Goal: Information Seeking & Learning: Learn about a topic

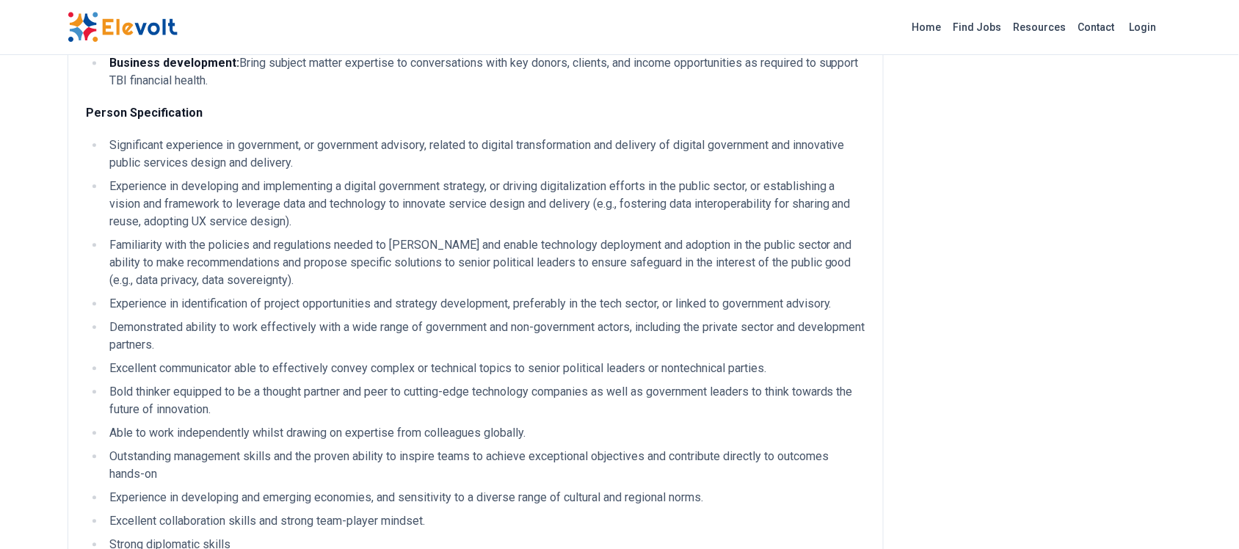
scroll to position [1010, 0]
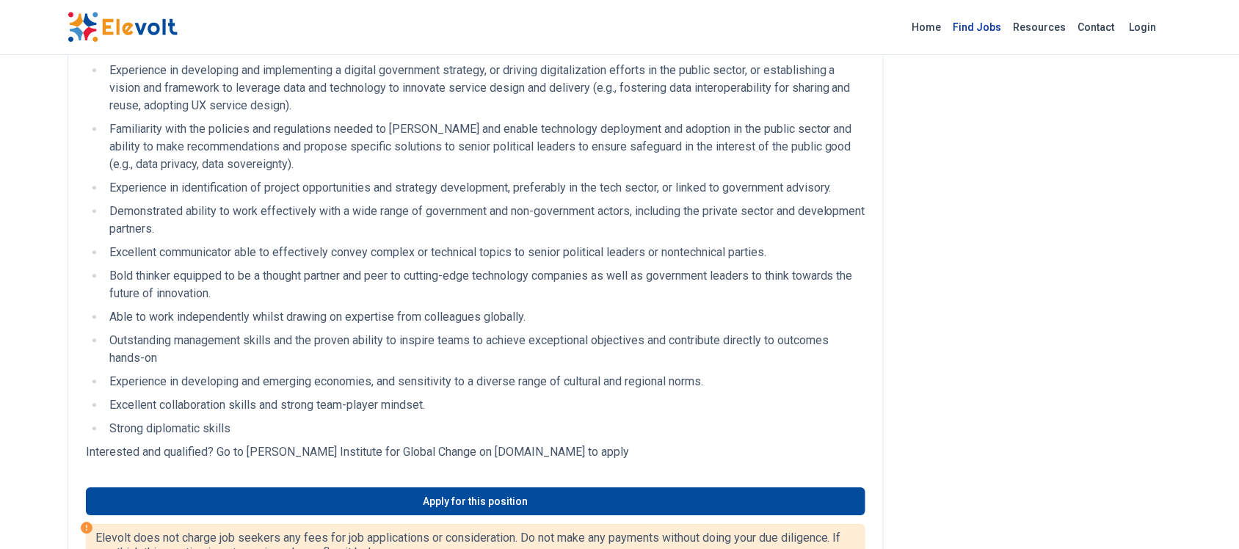
click at [982, 29] on link "Find Jobs" at bounding box center [978, 26] width 60 height 23
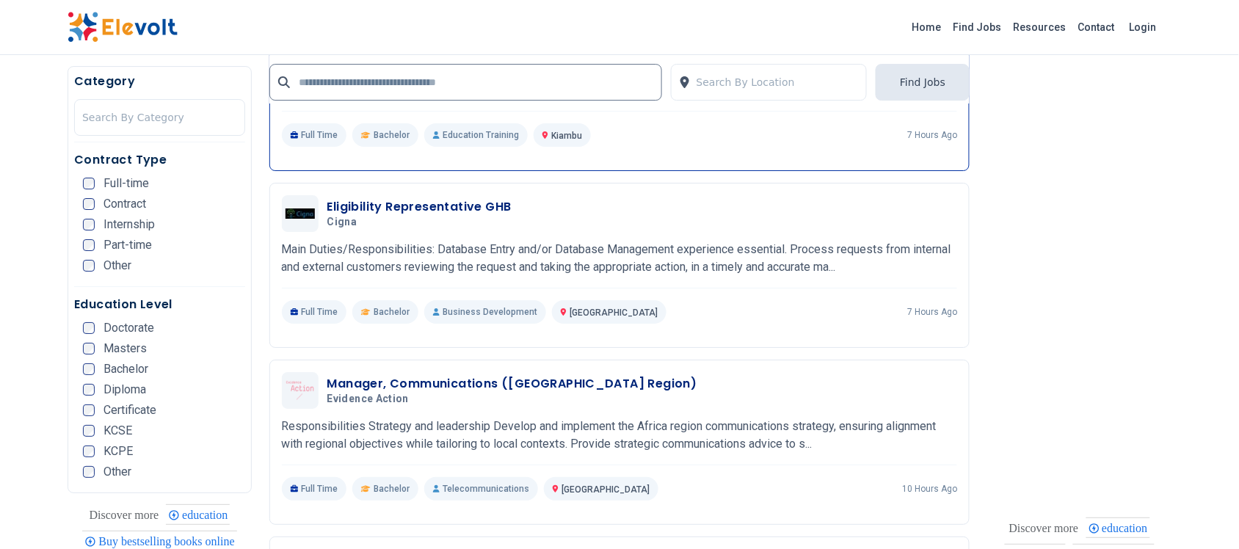
scroll to position [1469, 0]
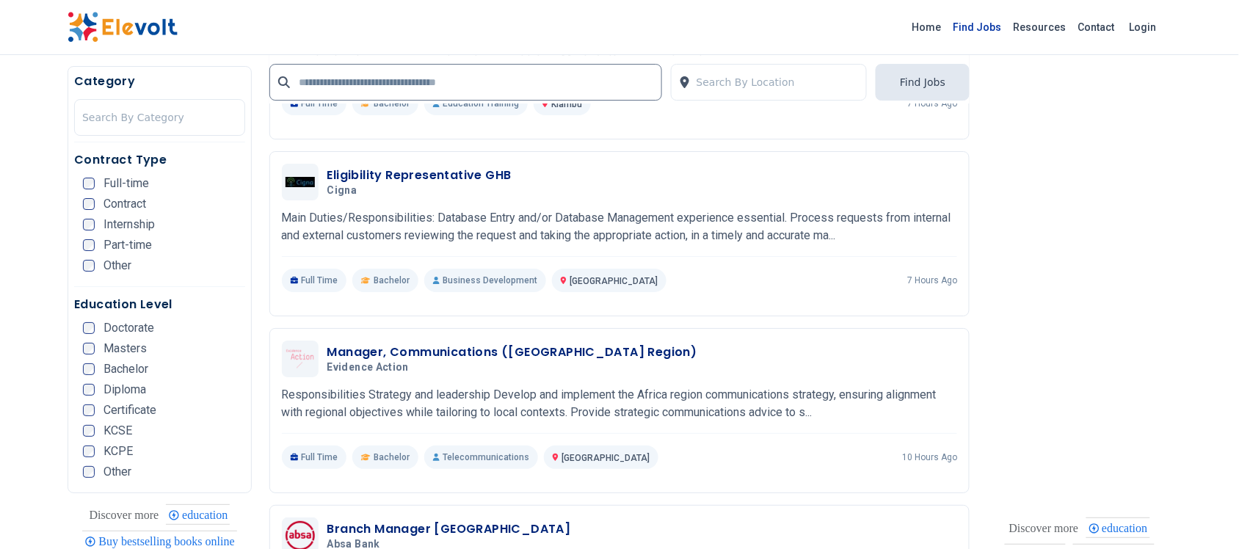
click at [995, 17] on link "Find Jobs" at bounding box center [978, 26] width 60 height 23
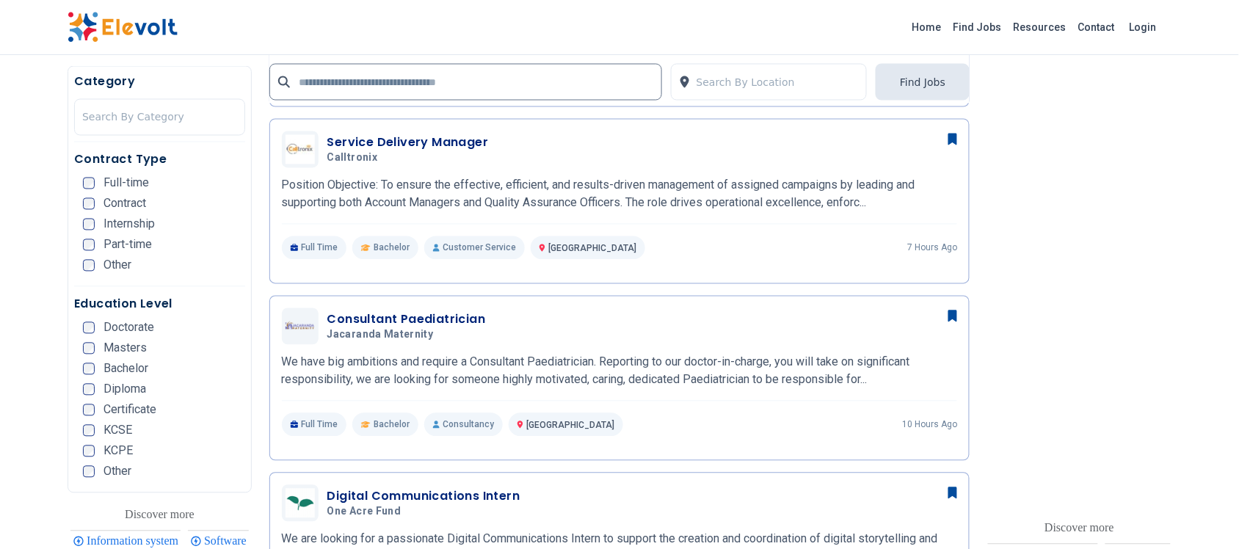
scroll to position [734, 0]
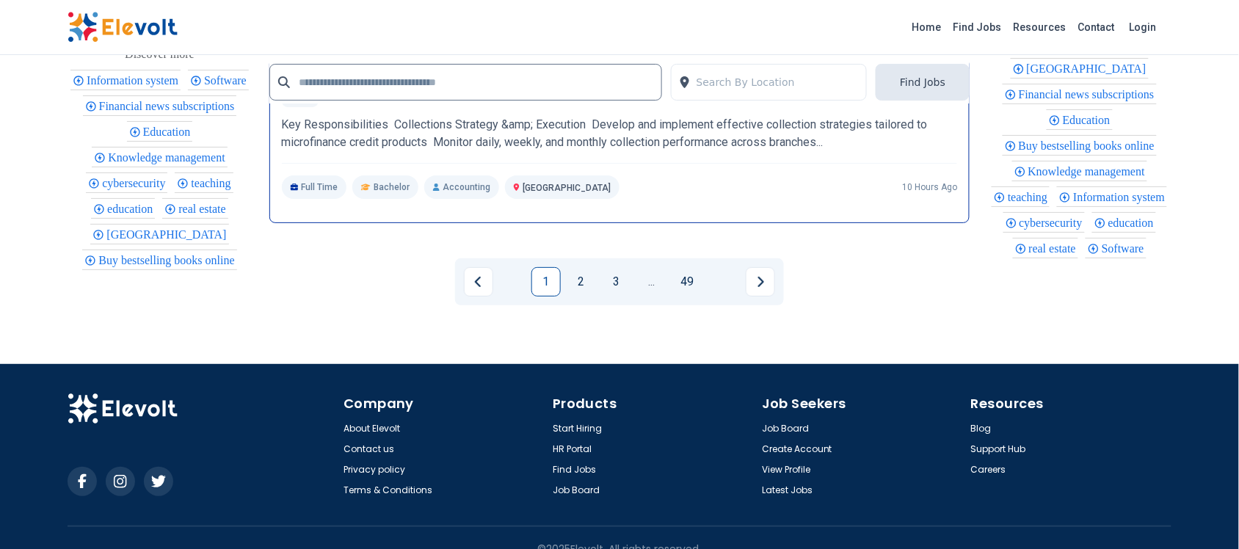
scroll to position [3304, 0]
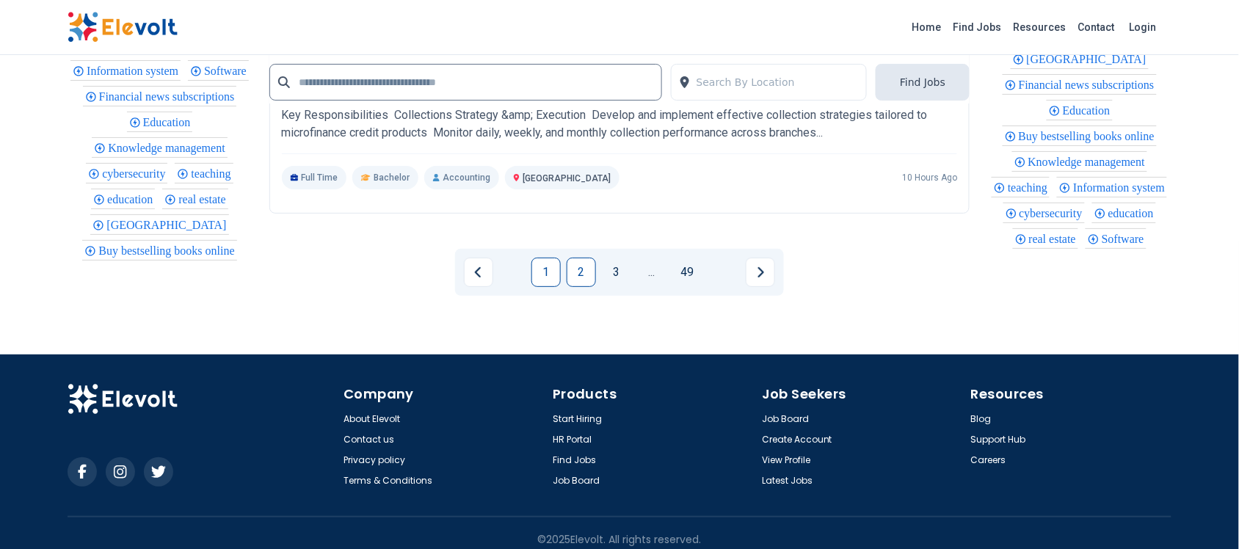
click at [578, 269] on link "2" at bounding box center [581, 272] width 29 height 29
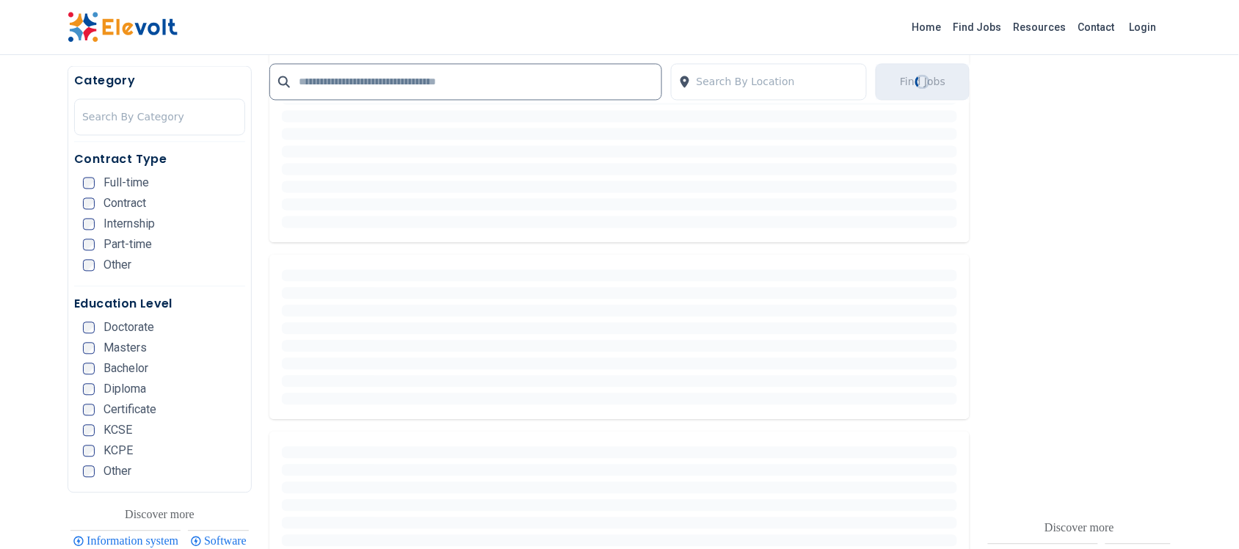
scroll to position [0, 0]
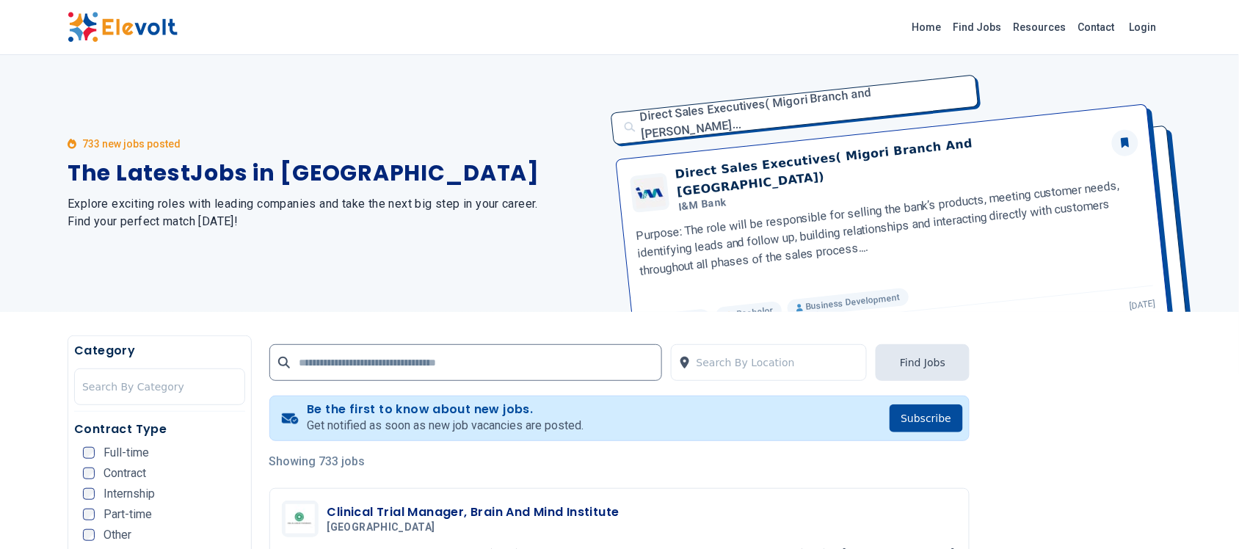
drag, startPoint x: 0, startPoint y: 233, endPoint x: 490, endPoint y: 82, distance: 513.1
click at [509, 142] on div "733 new jobs posted The Latest Jobs in [GEOGRAPHIC_DATA] Explore exciting roles…" at bounding box center [335, 183] width 535 height 257
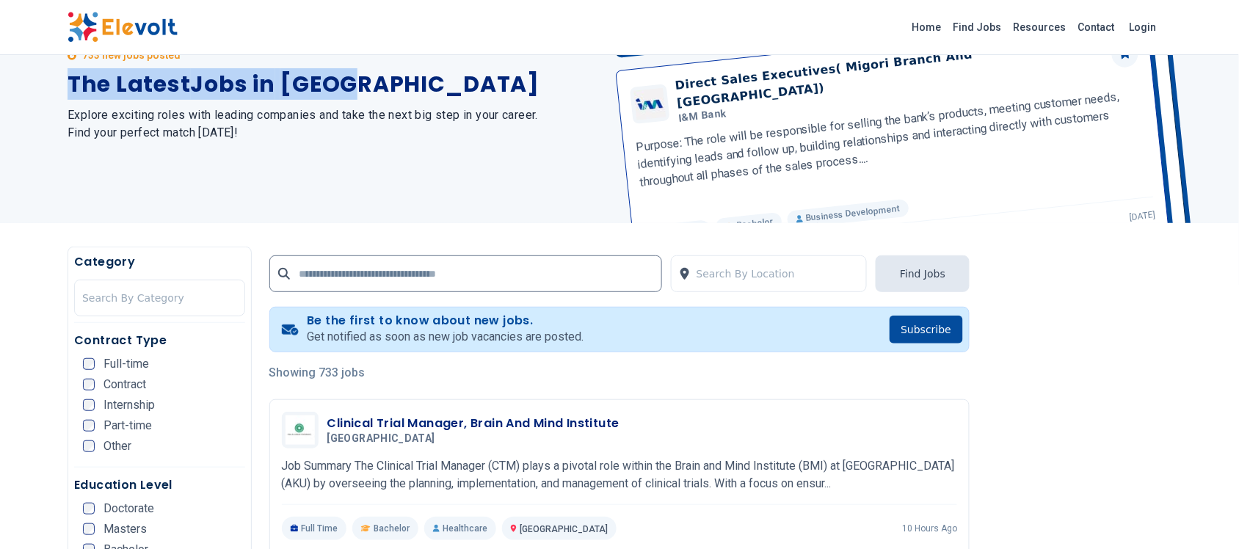
scroll to position [92, 0]
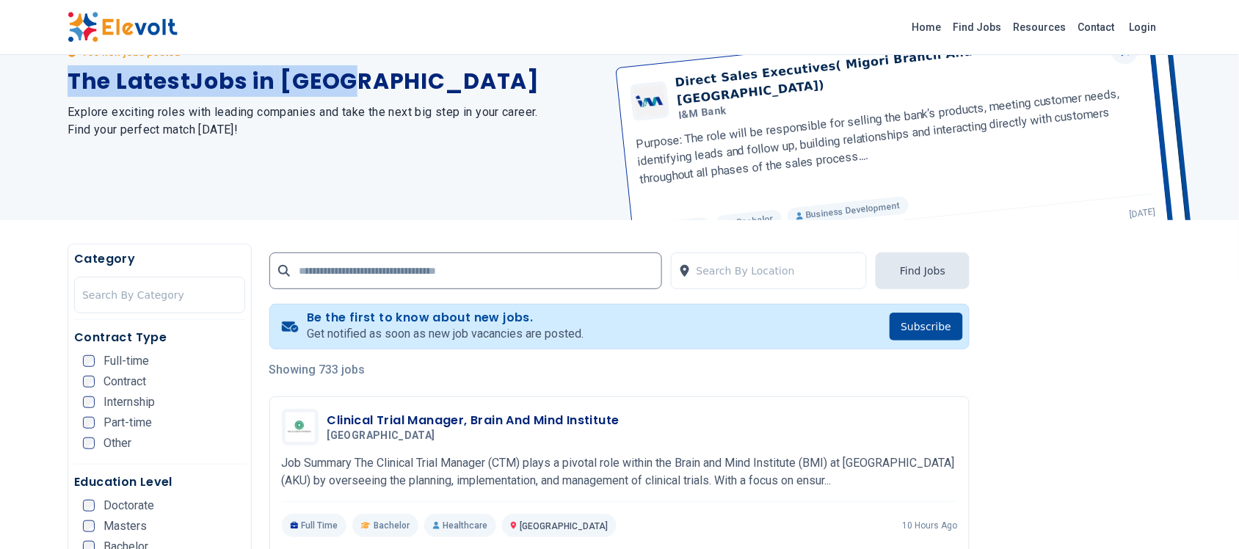
drag, startPoint x: 554, startPoint y: 65, endPoint x: 537, endPoint y: 8, distance: 59.0
click at [553, 65] on div "733 new jobs posted The Latest Jobs in [GEOGRAPHIC_DATA] Explore exciting roles…" at bounding box center [335, 91] width 535 height 257
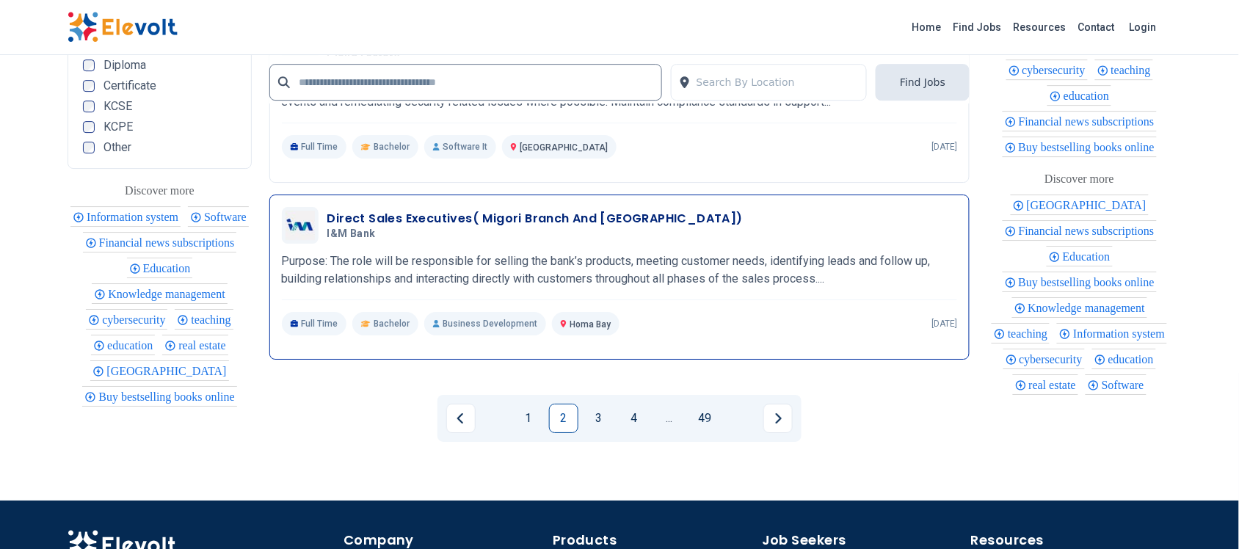
scroll to position [3170, 0]
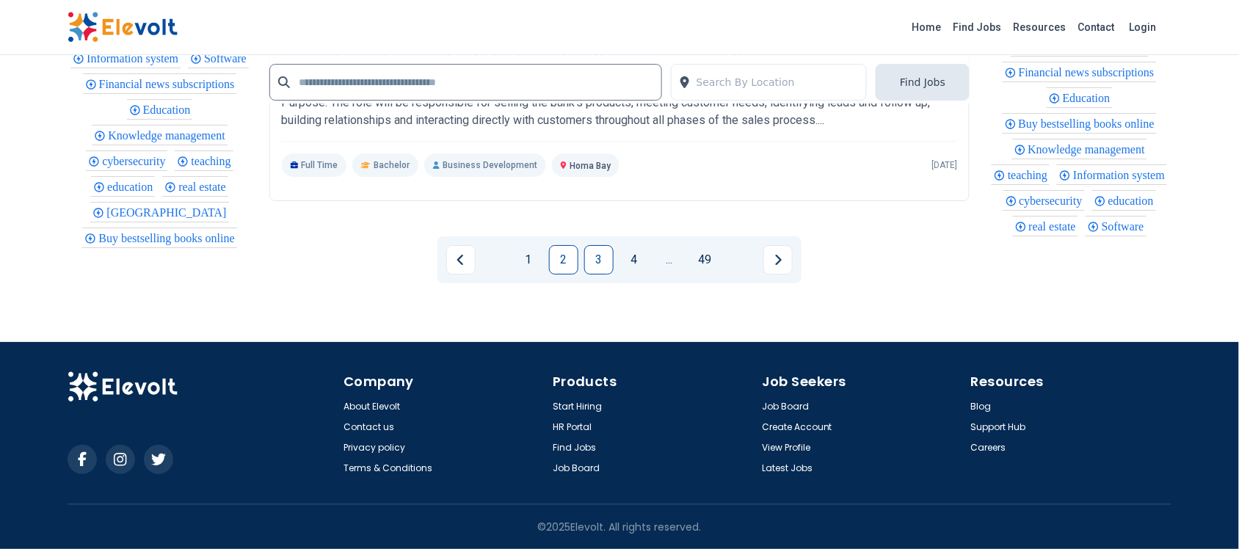
click at [601, 272] on link "3" at bounding box center [598, 259] width 29 height 29
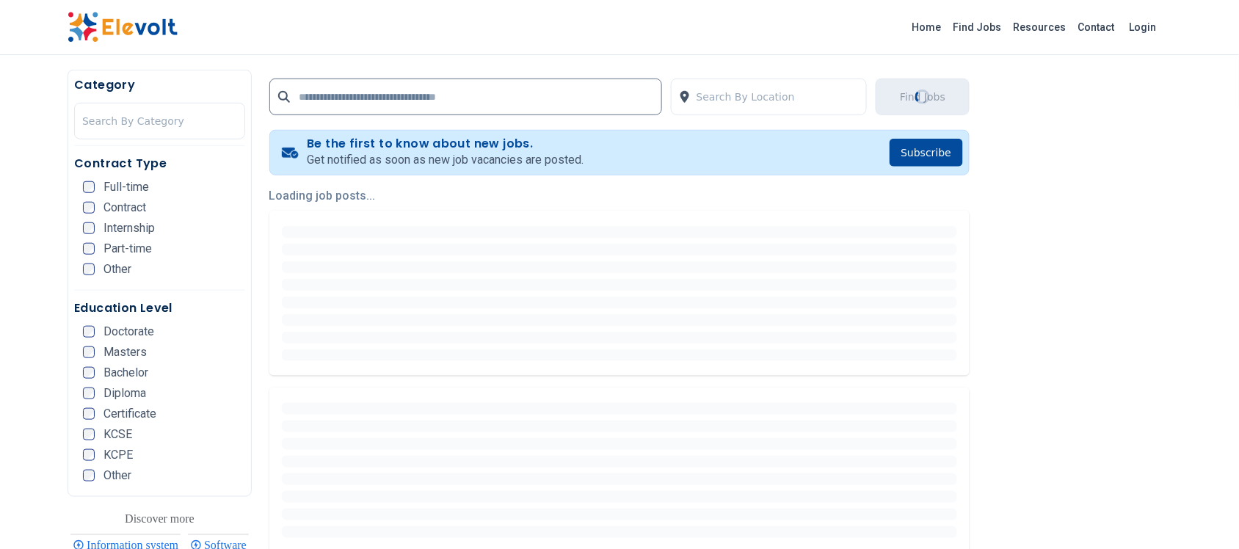
scroll to position [0, 0]
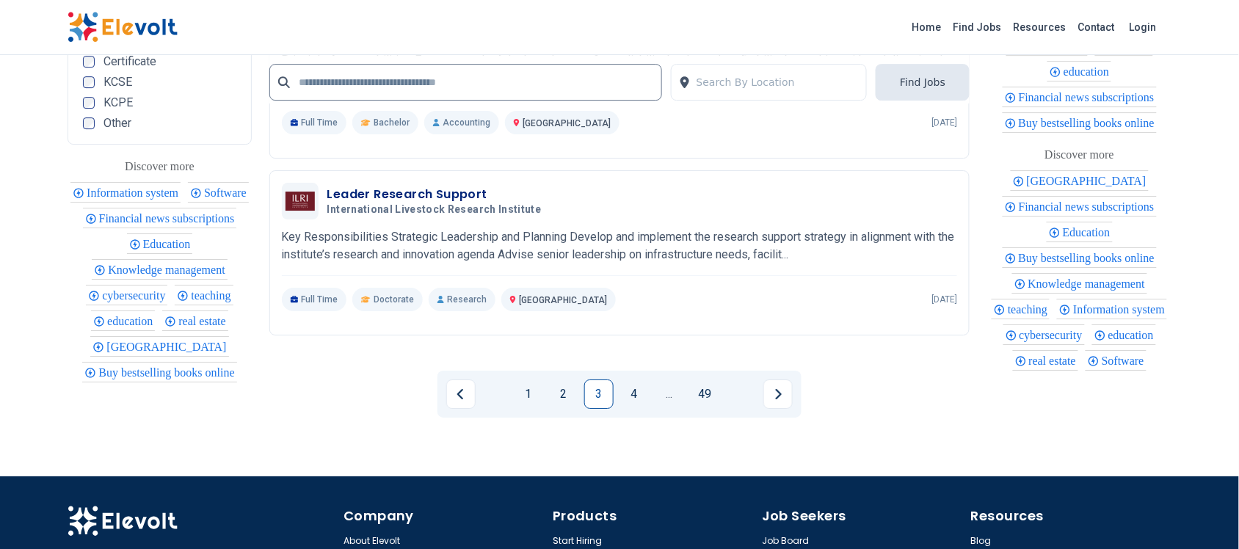
scroll to position [3029, 0]
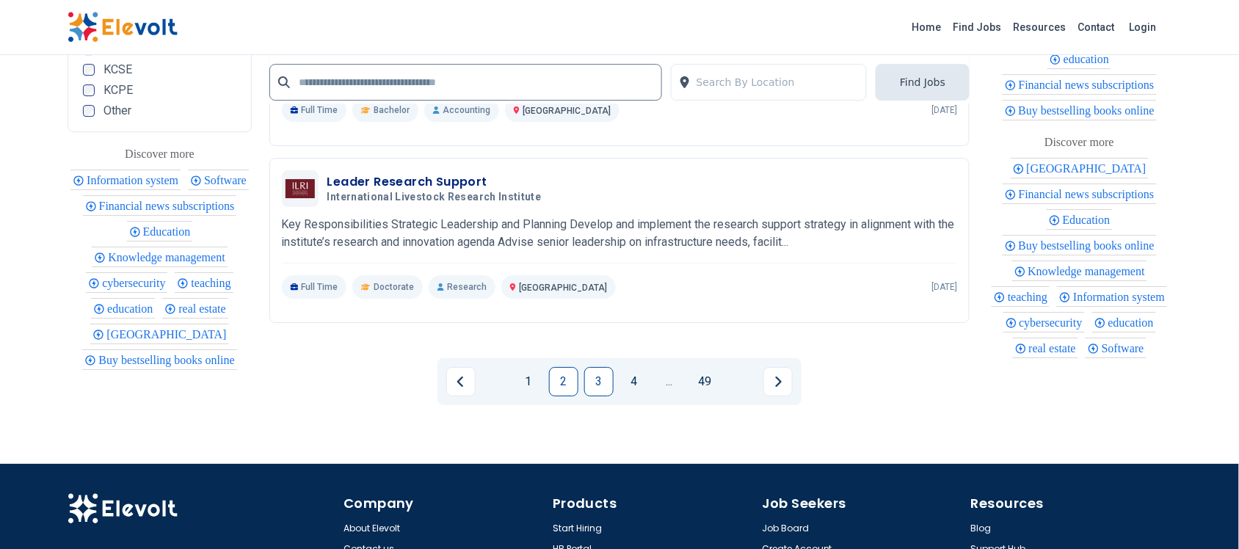
click at [562, 368] on link "2" at bounding box center [563, 381] width 29 height 29
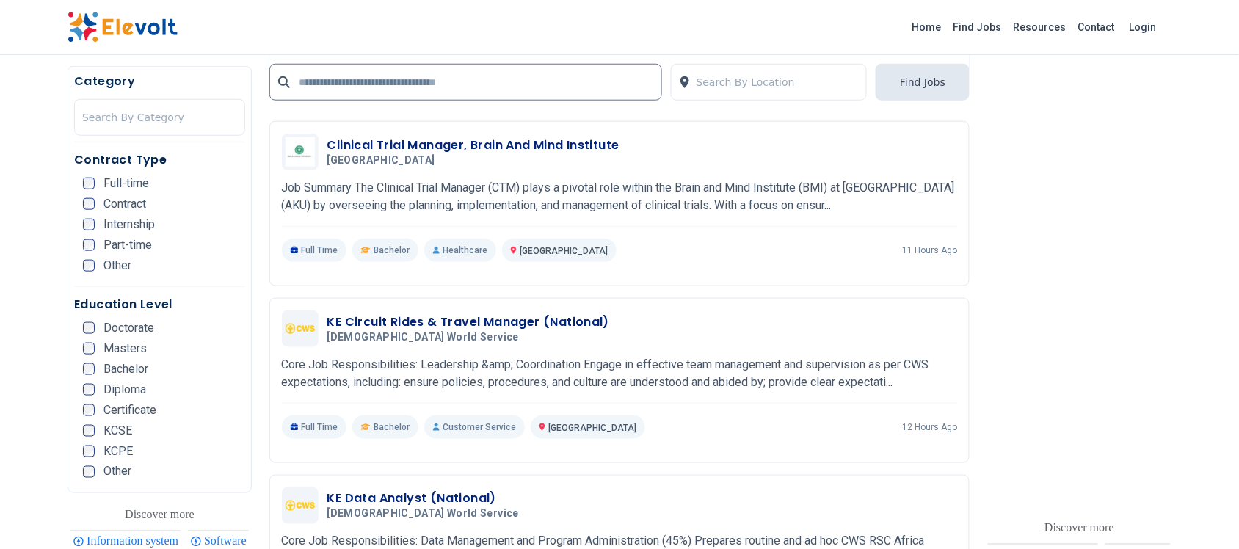
scroll to position [551, 0]
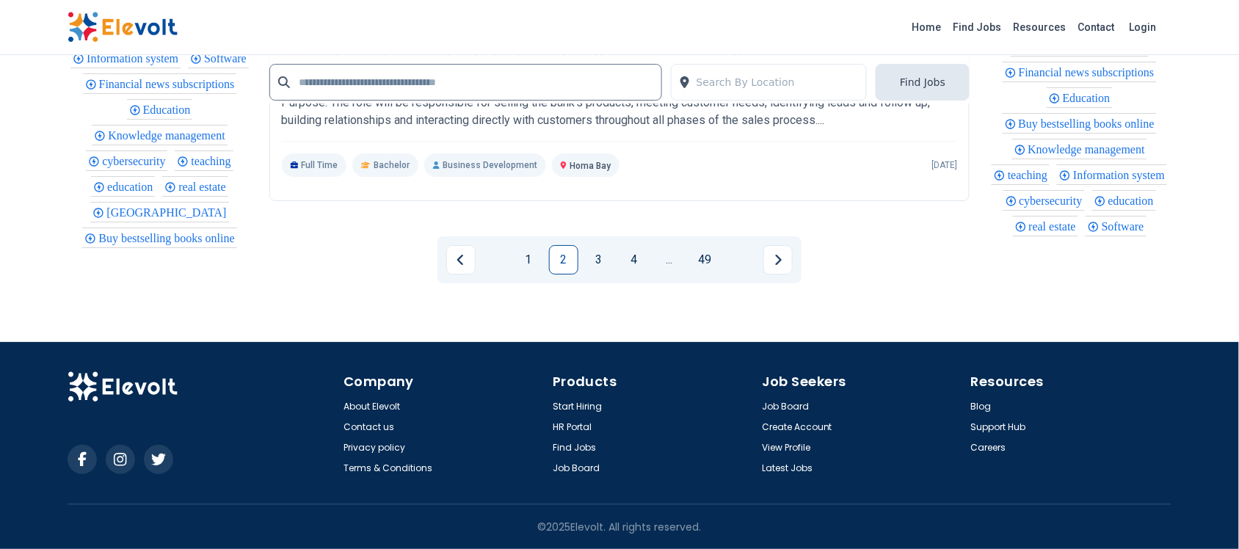
scroll to position [3170, 0]
click at [541, 259] on link "1" at bounding box center [528, 259] width 29 height 29
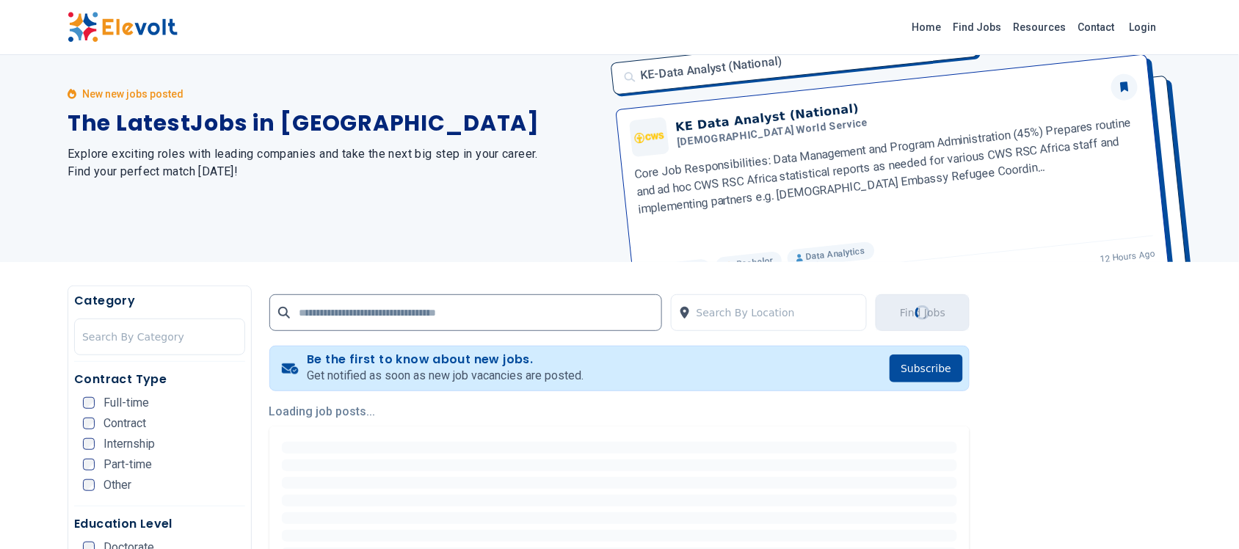
scroll to position [0, 0]
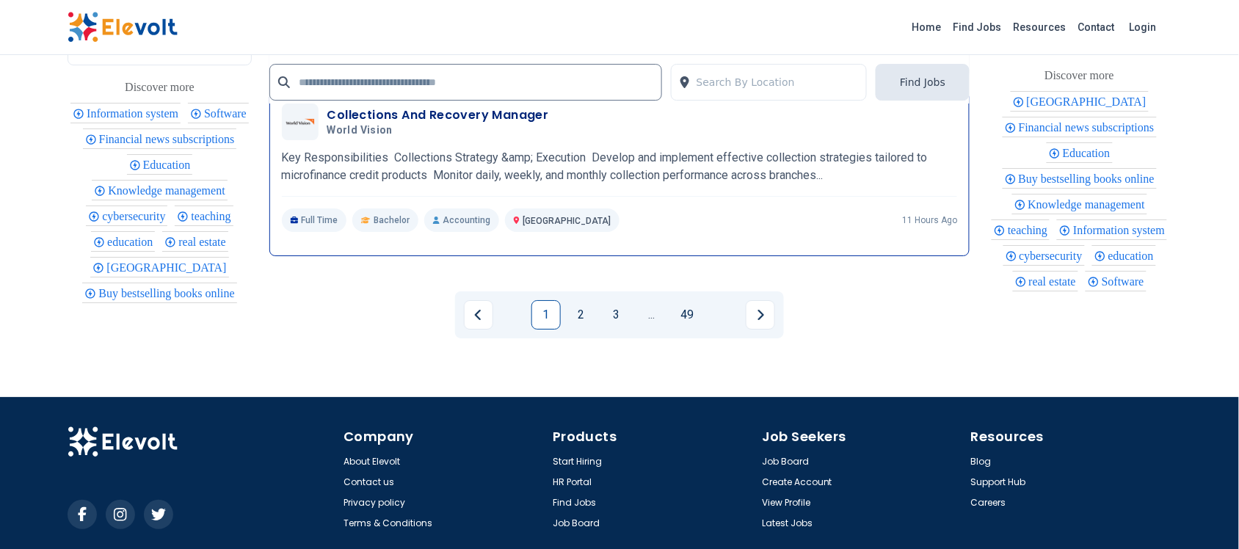
scroll to position [3170, 0]
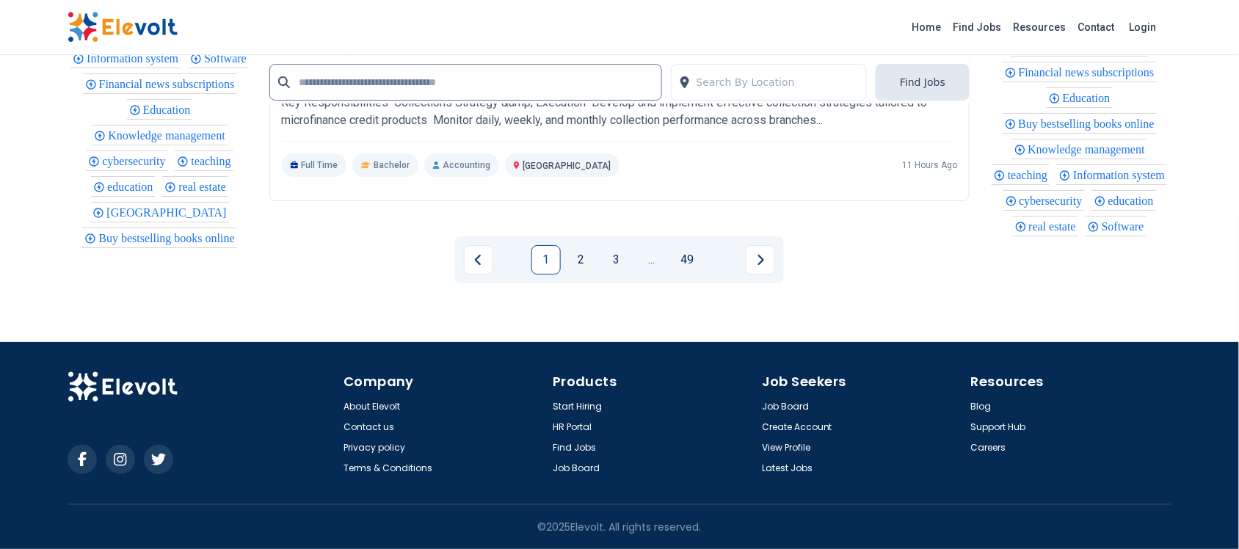
click at [593, 244] on div "1 2 3 ... 49" at bounding box center [619, 259] width 329 height 47
click at [589, 252] on link "2" at bounding box center [581, 259] width 29 height 29
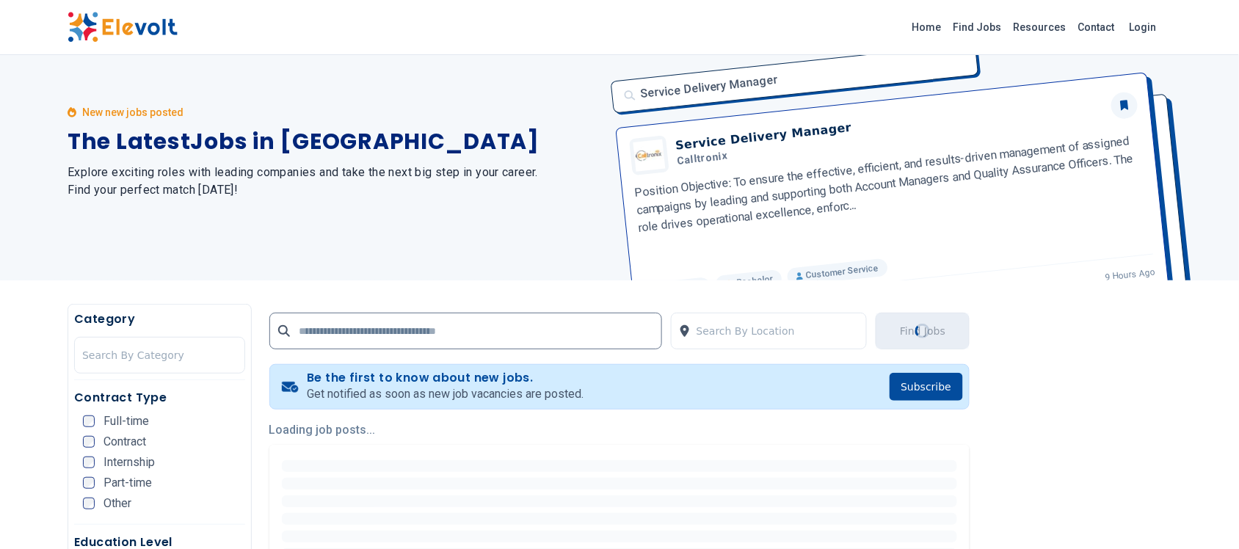
scroll to position [0, 0]
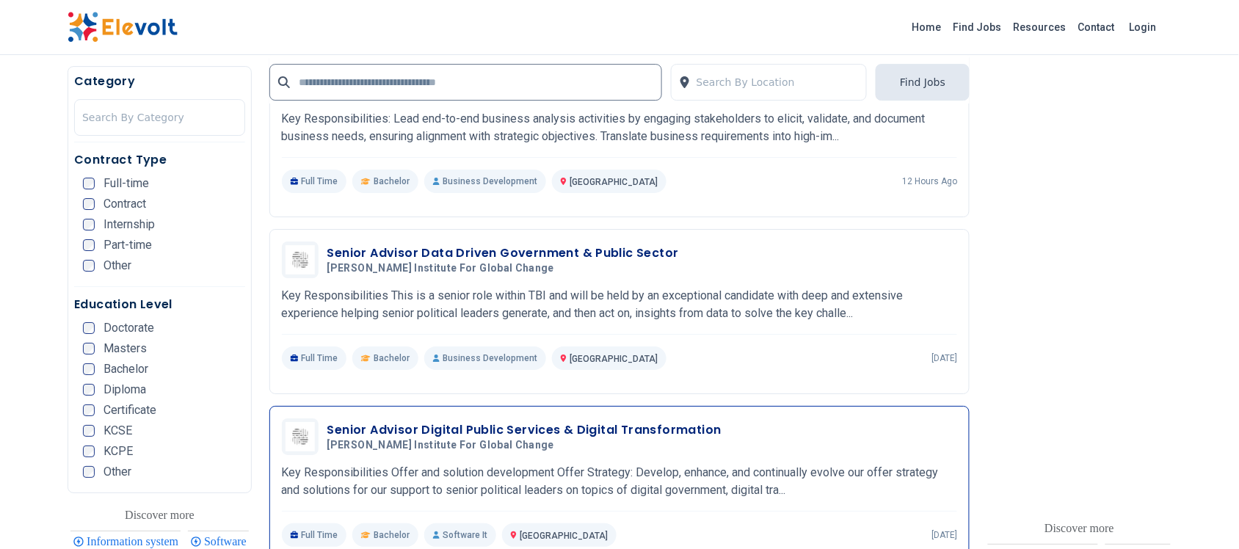
scroll to position [1560, 0]
